Goal: Complete application form

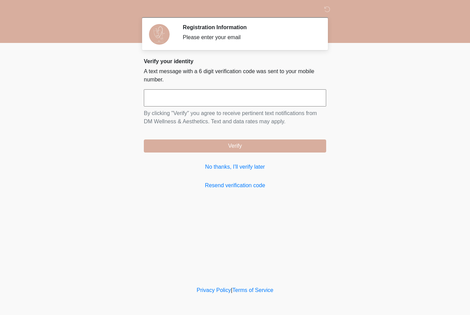
click at [299, 96] on input "text" at bounding box center [235, 97] width 182 height 17
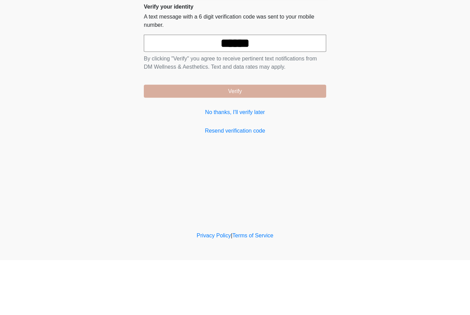
type input "******"
click at [307, 140] on button "Verify" at bounding box center [235, 146] width 182 height 13
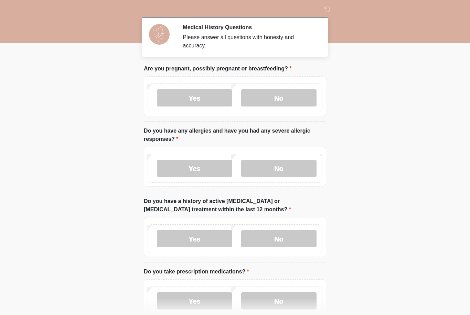
click at [294, 98] on label "No" at bounding box center [278, 97] width 75 height 17
click at [287, 172] on label "No" at bounding box center [278, 168] width 75 height 17
click at [293, 240] on label "No" at bounding box center [278, 238] width 75 height 17
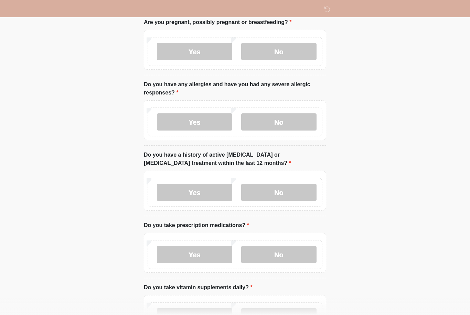
scroll to position [58, 0]
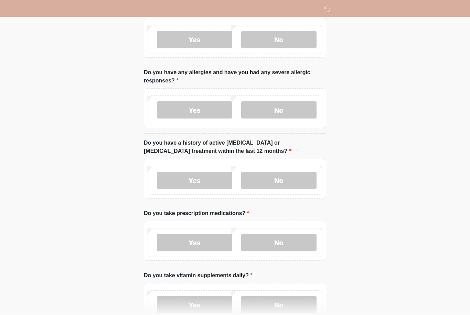
click at [295, 244] on label "No" at bounding box center [278, 242] width 75 height 17
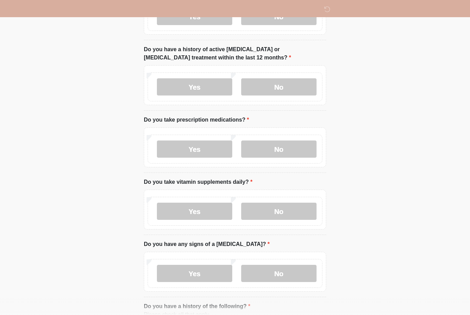
scroll to position [157, 0]
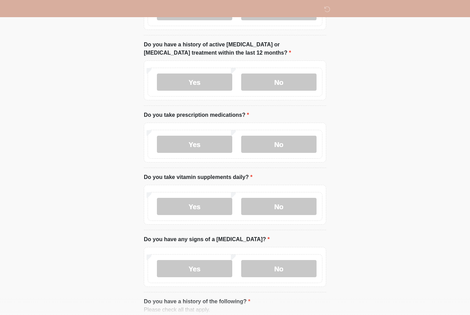
click at [290, 207] on label "No" at bounding box center [278, 206] width 75 height 17
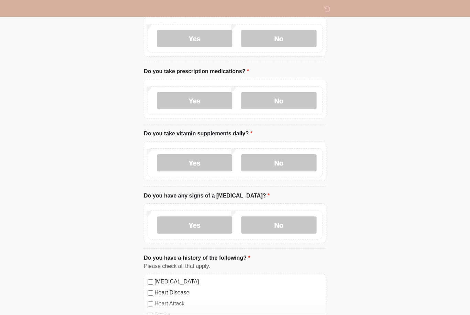
click at [300, 227] on label "No" at bounding box center [278, 225] width 75 height 17
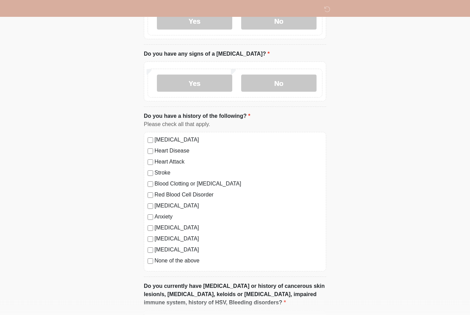
scroll to position [346, 0]
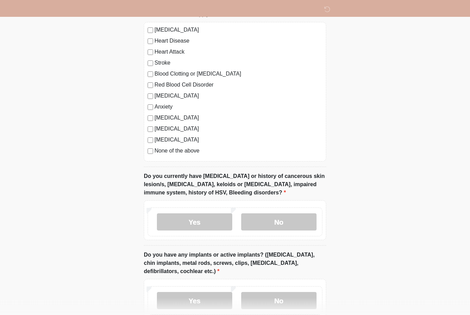
click at [286, 218] on label "No" at bounding box center [278, 222] width 75 height 17
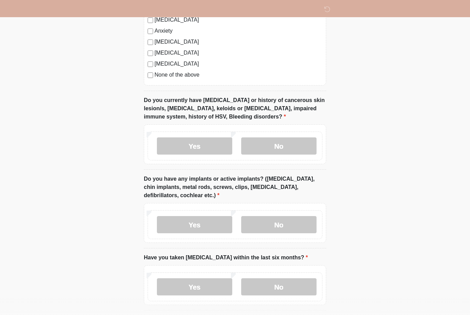
scroll to position [527, 0]
click at [205, 217] on label "Yes" at bounding box center [194, 225] width 75 height 17
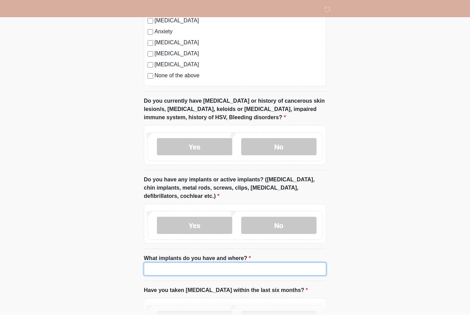
click at [191, 269] on input "What implants do you have and where?" at bounding box center [235, 269] width 182 height 13
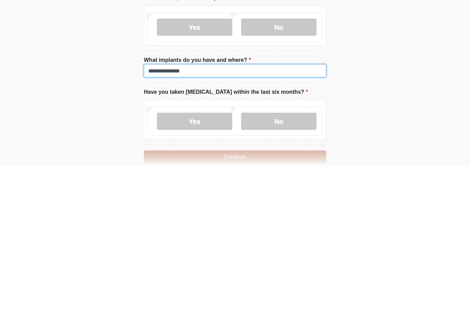
scroll to position [577, 0]
type input "**********"
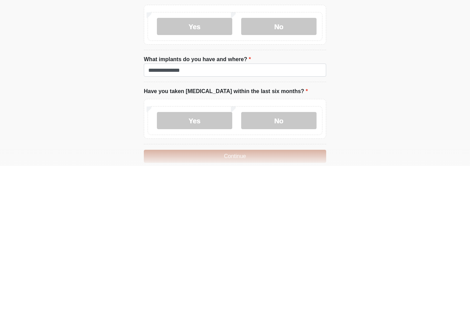
click at [284, 261] on label "No" at bounding box center [278, 269] width 75 height 17
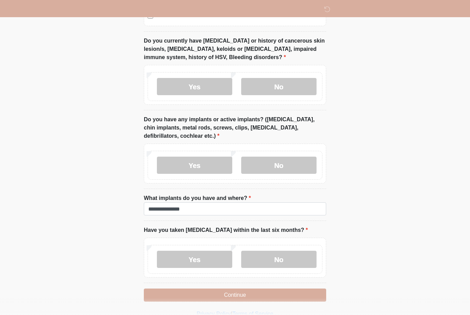
click at [300, 296] on button "Continue" at bounding box center [235, 295] width 182 height 13
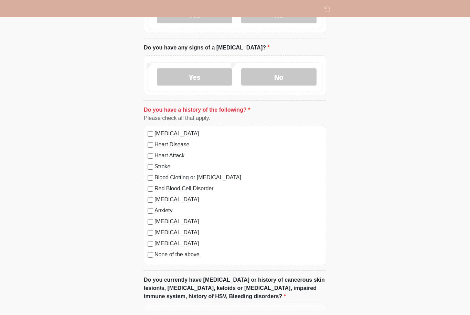
scroll to position [348, 0]
click at [147, 259] on div "[MEDICAL_DATA] Heart Disease Heart Attack Stroke Blood Clotting or [MEDICAL_DAT…" at bounding box center [235, 196] width 182 height 140
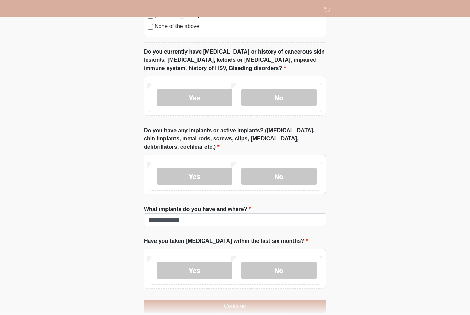
scroll to position [588, 0]
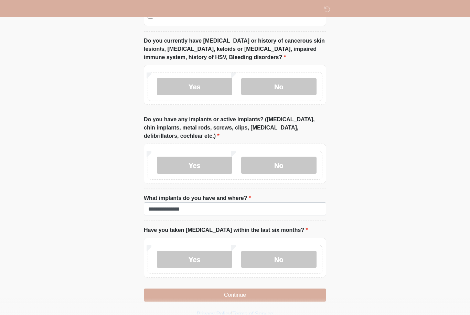
click at [298, 297] on button "Continue" at bounding box center [235, 295] width 182 height 13
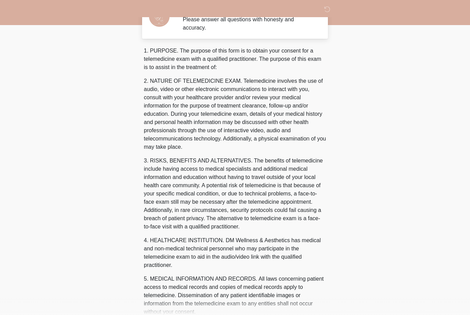
scroll to position [0, 0]
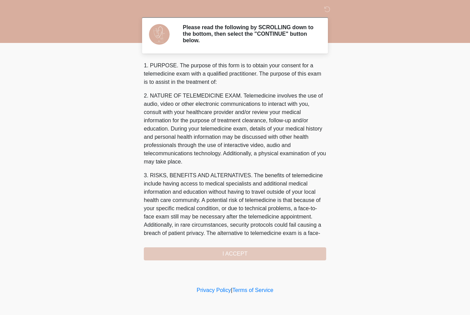
click at [285, 254] on div "1. PURPOSE. The purpose of this form is to obtain your consent for a telemedici…" at bounding box center [235, 161] width 182 height 199
click at [275, 253] on div "1. PURPOSE. The purpose of this form is to obtain your consent for a telemedici…" at bounding box center [235, 161] width 182 height 199
click at [246, 253] on div "1. PURPOSE. The purpose of this form is to obtain your consent for a telemedici…" at bounding box center [235, 161] width 182 height 199
click at [246, 258] on div "1. PURPOSE. The purpose of this form is to obtain your consent for a telemedici…" at bounding box center [235, 161] width 182 height 199
click at [239, 258] on div "1. PURPOSE. The purpose of this form is to obtain your consent for a telemedici…" at bounding box center [235, 161] width 182 height 199
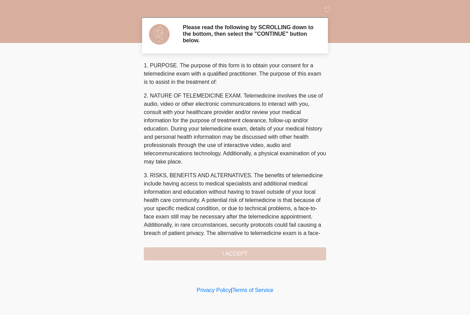
click at [260, 256] on div "1. PURPOSE. The purpose of this form is to obtain your consent for a telemedici…" at bounding box center [235, 161] width 182 height 199
click at [232, 256] on div "1. PURPOSE. The purpose of this form is to obtain your consent for a telemedici…" at bounding box center [235, 161] width 182 height 199
click at [231, 255] on div "1. PURPOSE. The purpose of this form is to obtain your consent for a telemedici…" at bounding box center [235, 161] width 182 height 199
click at [228, 258] on div "1. PURPOSE. The purpose of this form is to obtain your consent for a telemedici…" at bounding box center [235, 161] width 182 height 199
click at [227, 258] on div "1. PURPOSE. The purpose of this form is to obtain your consent for a telemedici…" at bounding box center [235, 161] width 182 height 199
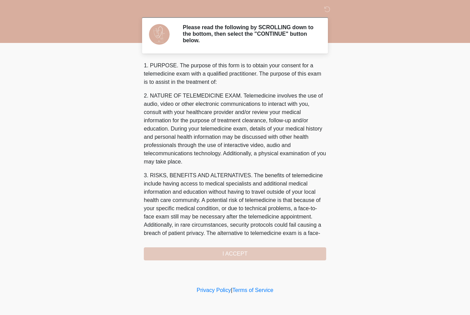
click at [254, 253] on div "1. PURPOSE. The purpose of this form is to obtain your consent for a telemedici…" at bounding box center [235, 161] width 182 height 199
click at [219, 259] on div "1. PURPOSE. The purpose of this form is to obtain your consent for a telemedici…" at bounding box center [235, 161] width 182 height 199
click at [327, 12] on icon at bounding box center [327, 9] width 6 height 6
